Goal: Information Seeking & Learning: Learn about a topic

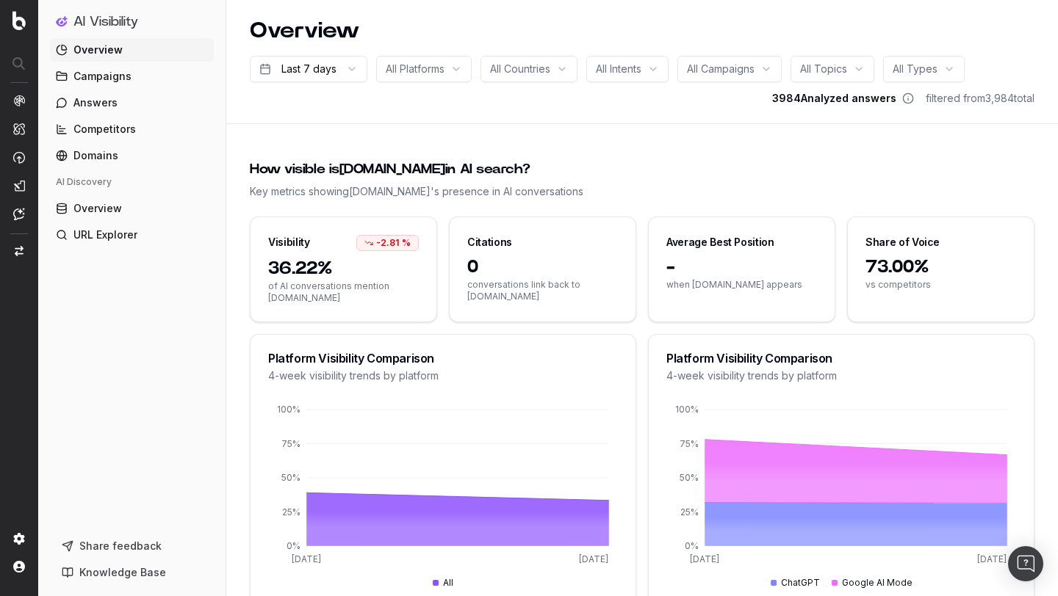
click at [592, 174] on div "How visible is tecovas.com in AI search?" at bounding box center [642, 169] width 784 height 21
click at [507, 243] on div "Citations" at bounding box center [489, 242] width 45 height 15
click at [507, 260] on span "0" at bounding box center [542, 268] width 151 height 24
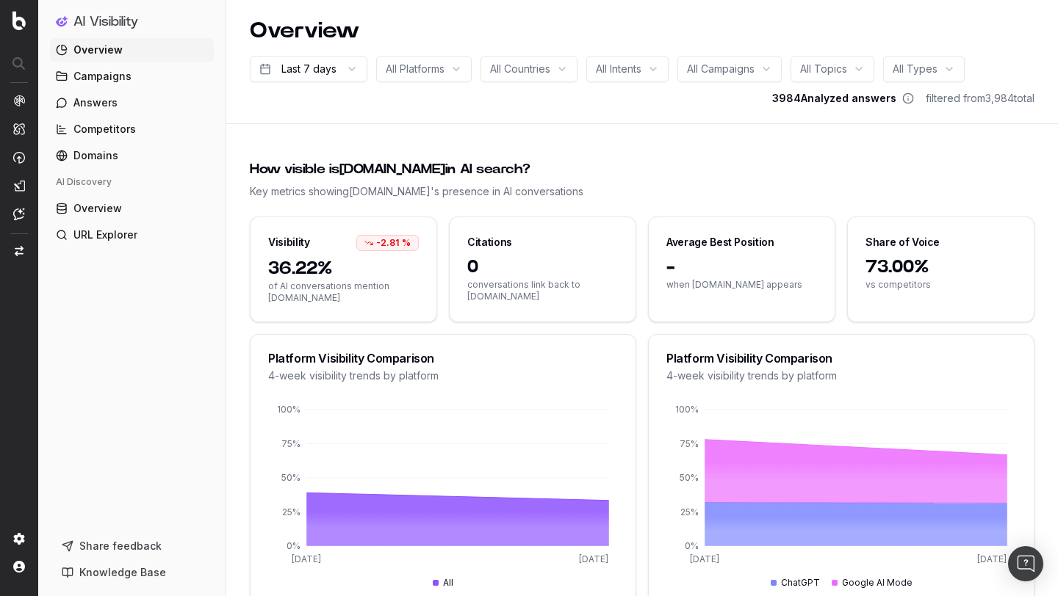
click at [607, 165] on div "How visible is tecovas.com in AI search?" at bounding box center [642, 169] width 784 height 21
click at [101, 73] on span "Campaigns" at bounding box center [102, 76] width 58 height 15
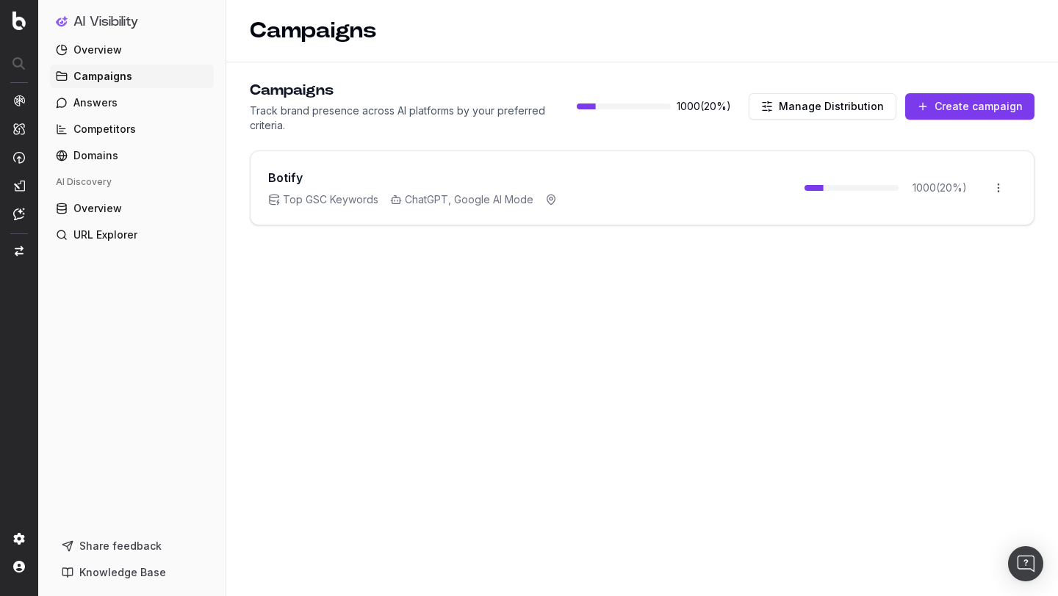
click at [113, 96] on span "Answers" at bounding box center [95, 102] width 44 height 15
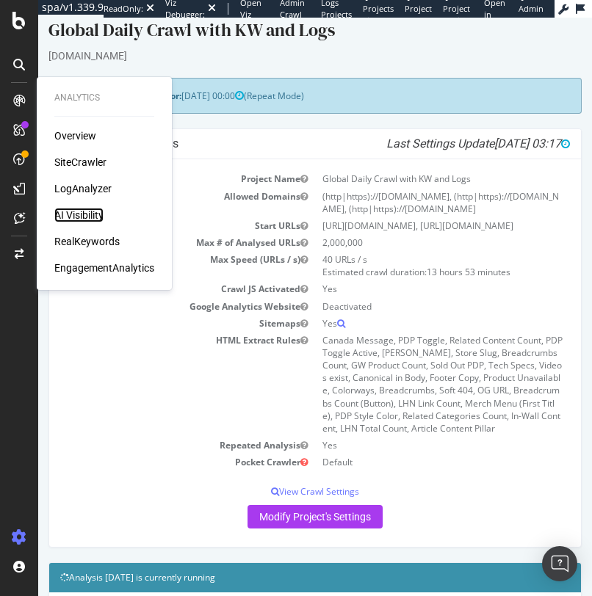
click at [91, 208] on div "AI Visibility" at bounding box center [78, 215] width 49 height 15
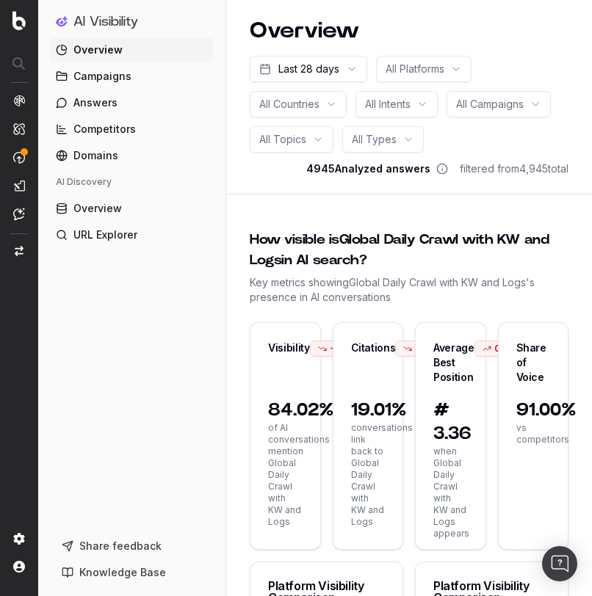
click at [90, 50] on span "Overview" at bounding box center [97, 50] width 49 height 15
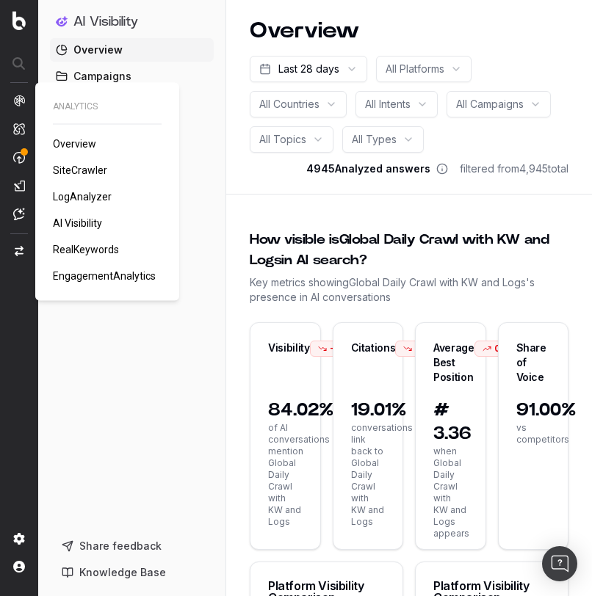
click at [80, 140] on span "Overview" at bounding box center [74, 144] width 43 height 12
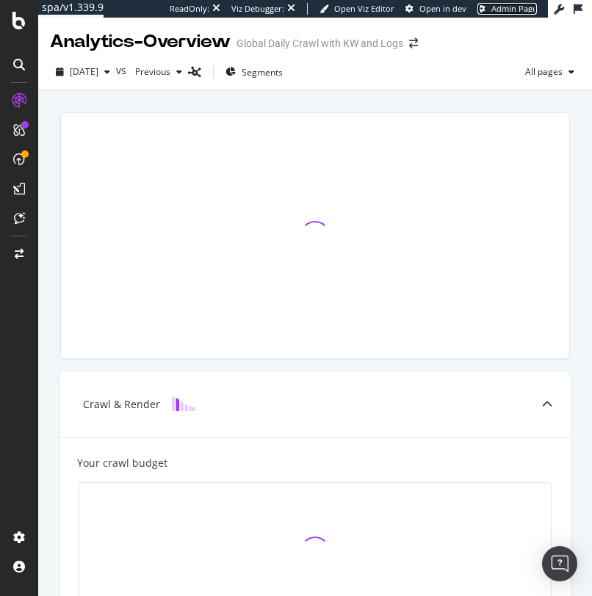
click at [510, 7] on span "Admin Page" at bounding box center [514, 8] width 46 height 11
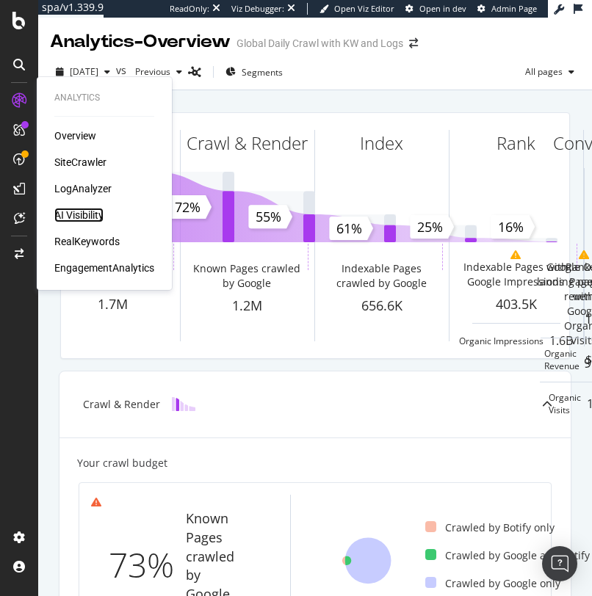
click at [89, 211] on div "AI Visibility" at bounding box center [78, 215] width 49 height 15
